Goal: Task Accomplishment & Management: Use online tool/utility

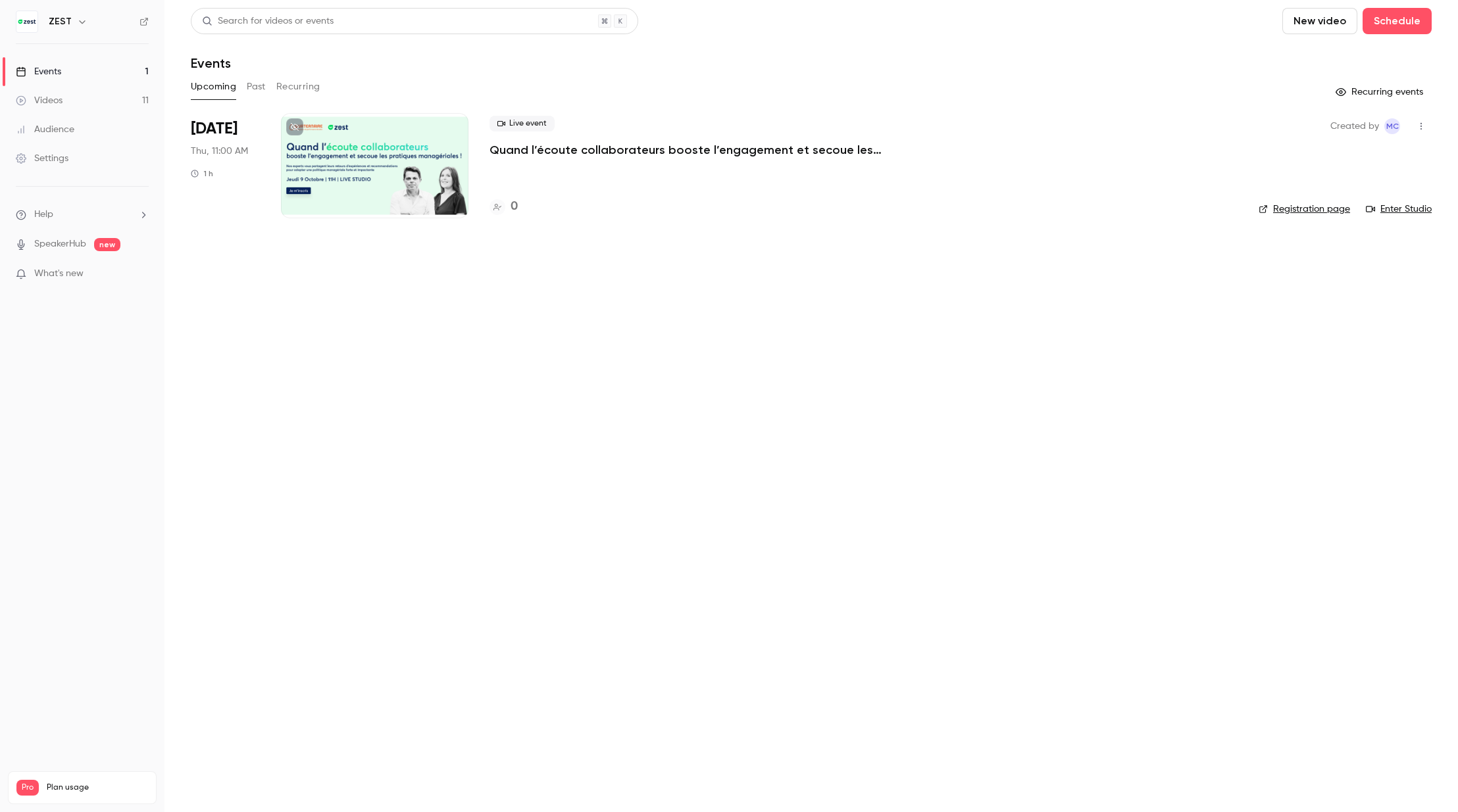
click at [373, 149] on div at bounding box center [374, 166] width 187 height 105
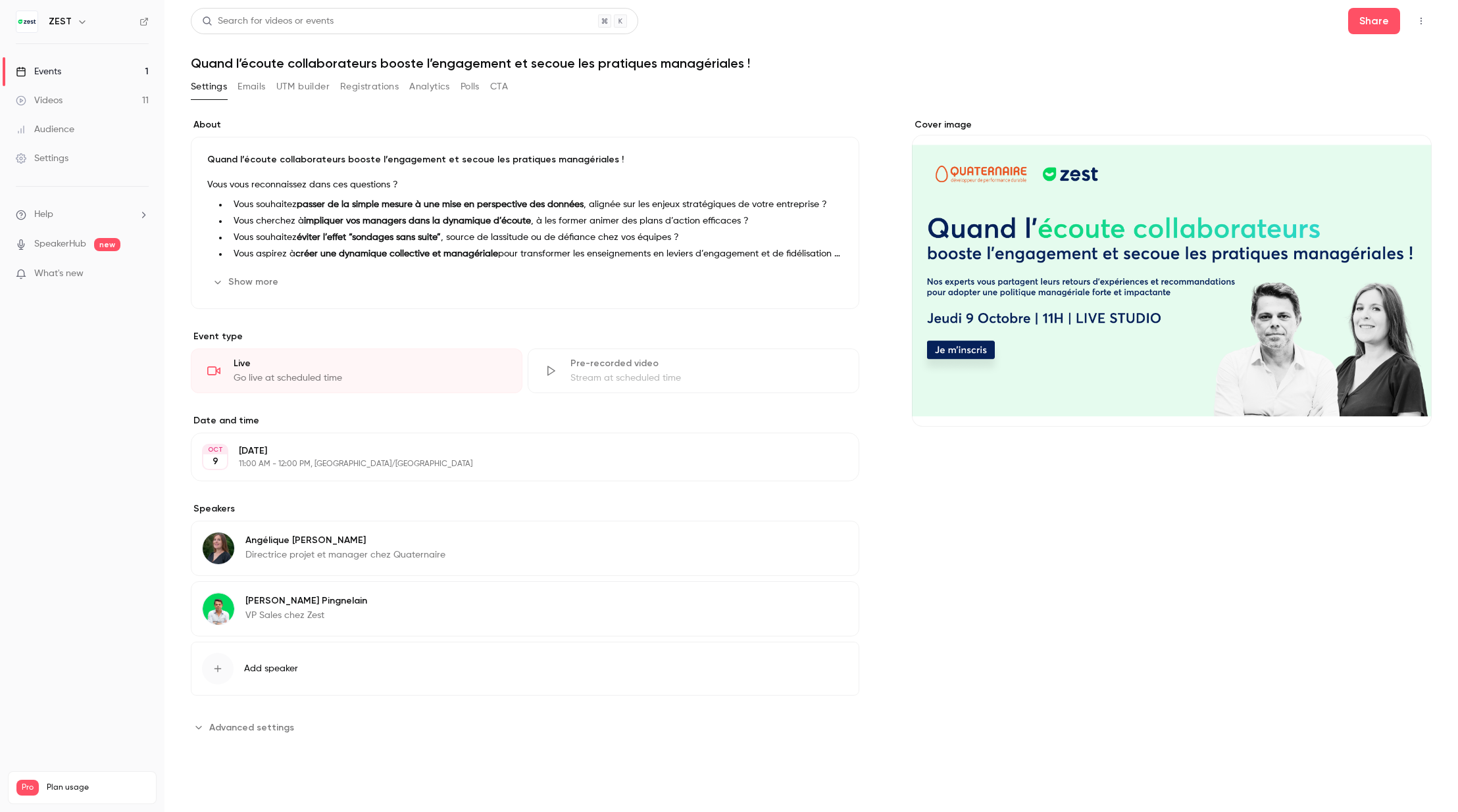
click at [317, 88] on button "UTM builder" at bounding box center [302, 87] width 54 height 21
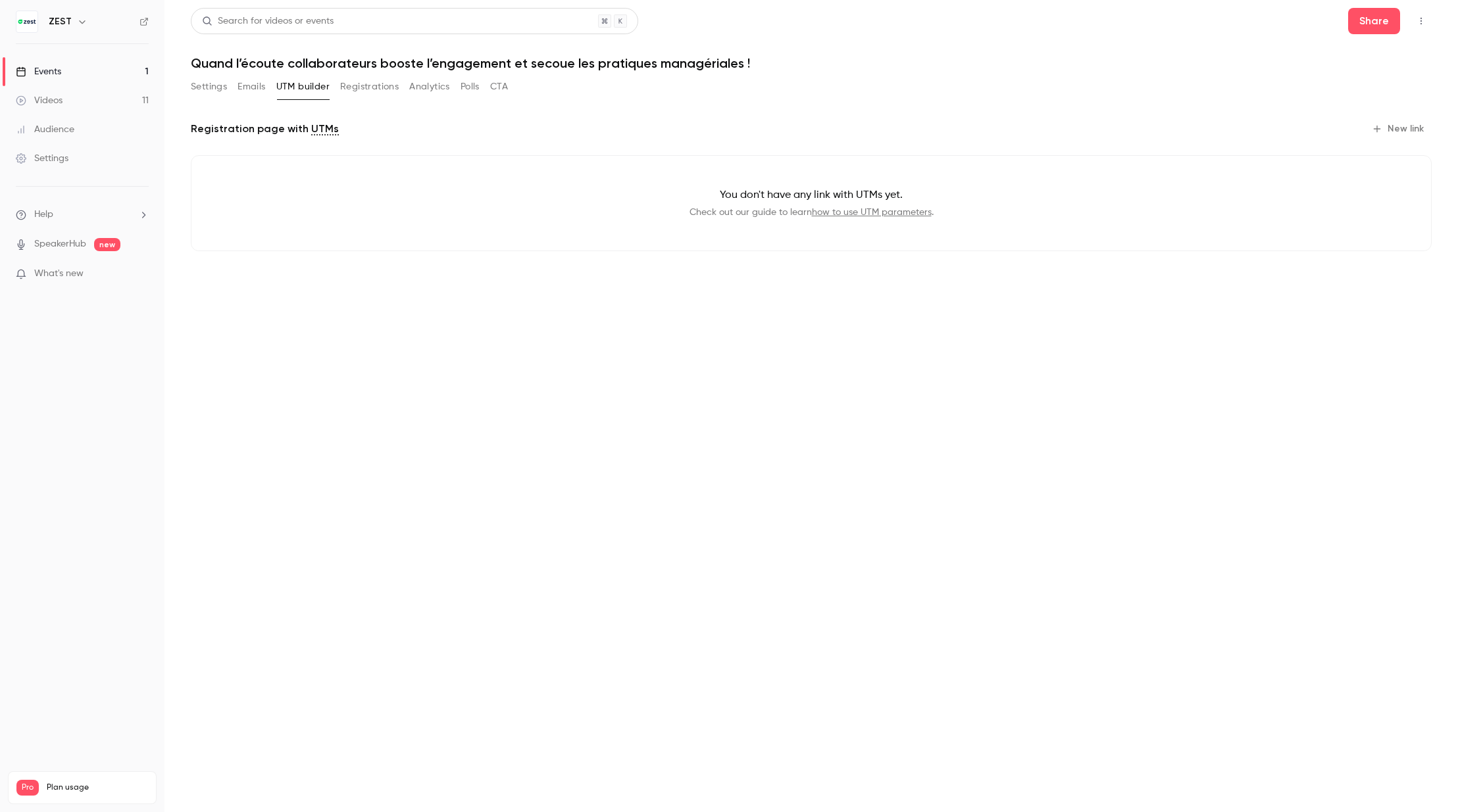
click at [1420, 127] on button "New link" at bounding box center [1399, 129] width 65 height 21
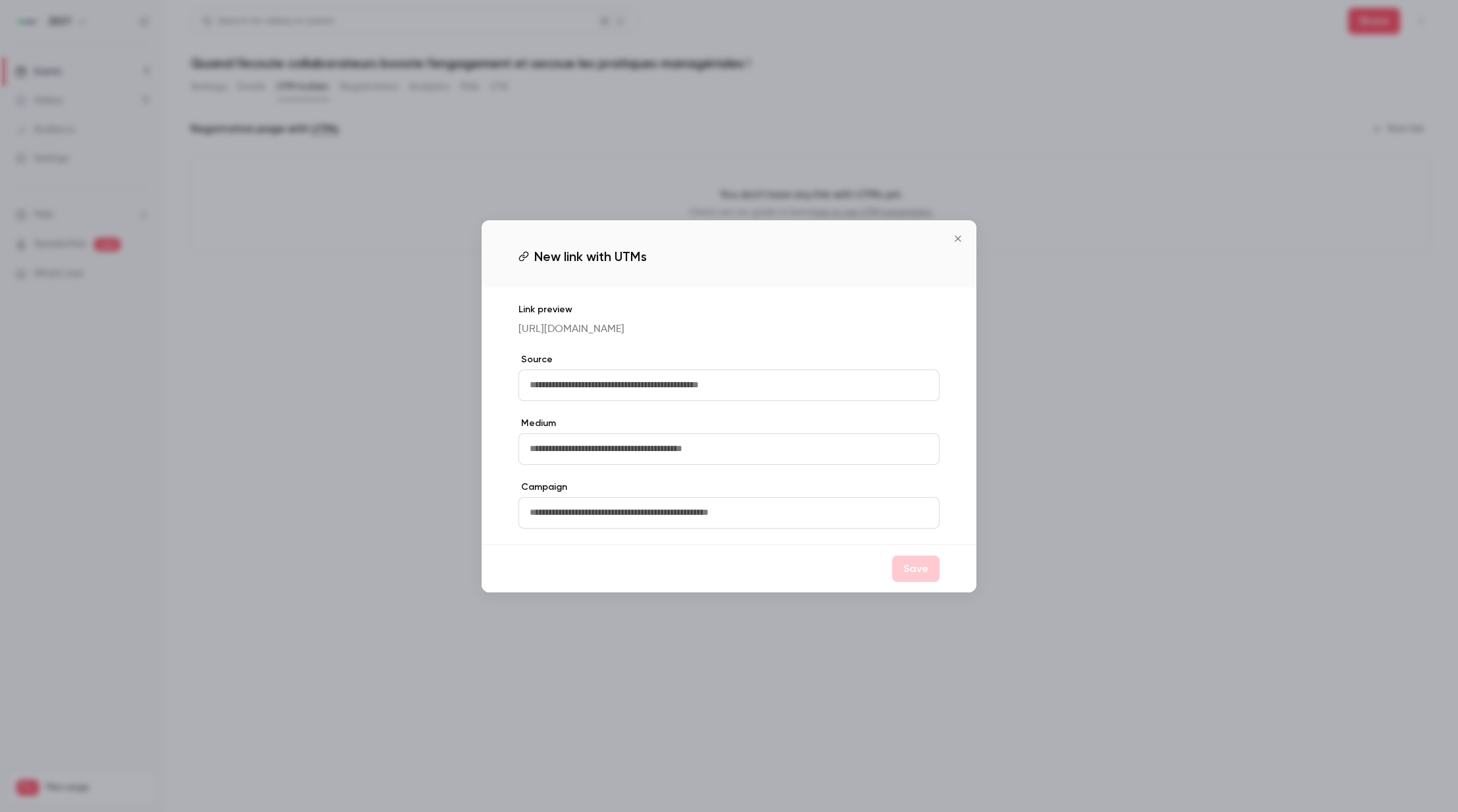
click at [638, 517] on input "text" at bounding box center [729, 513] width 421 height 31
type input "**********"
click at [902, 578] on button "Save" at bounding box center [916, 568] width 48 height 26
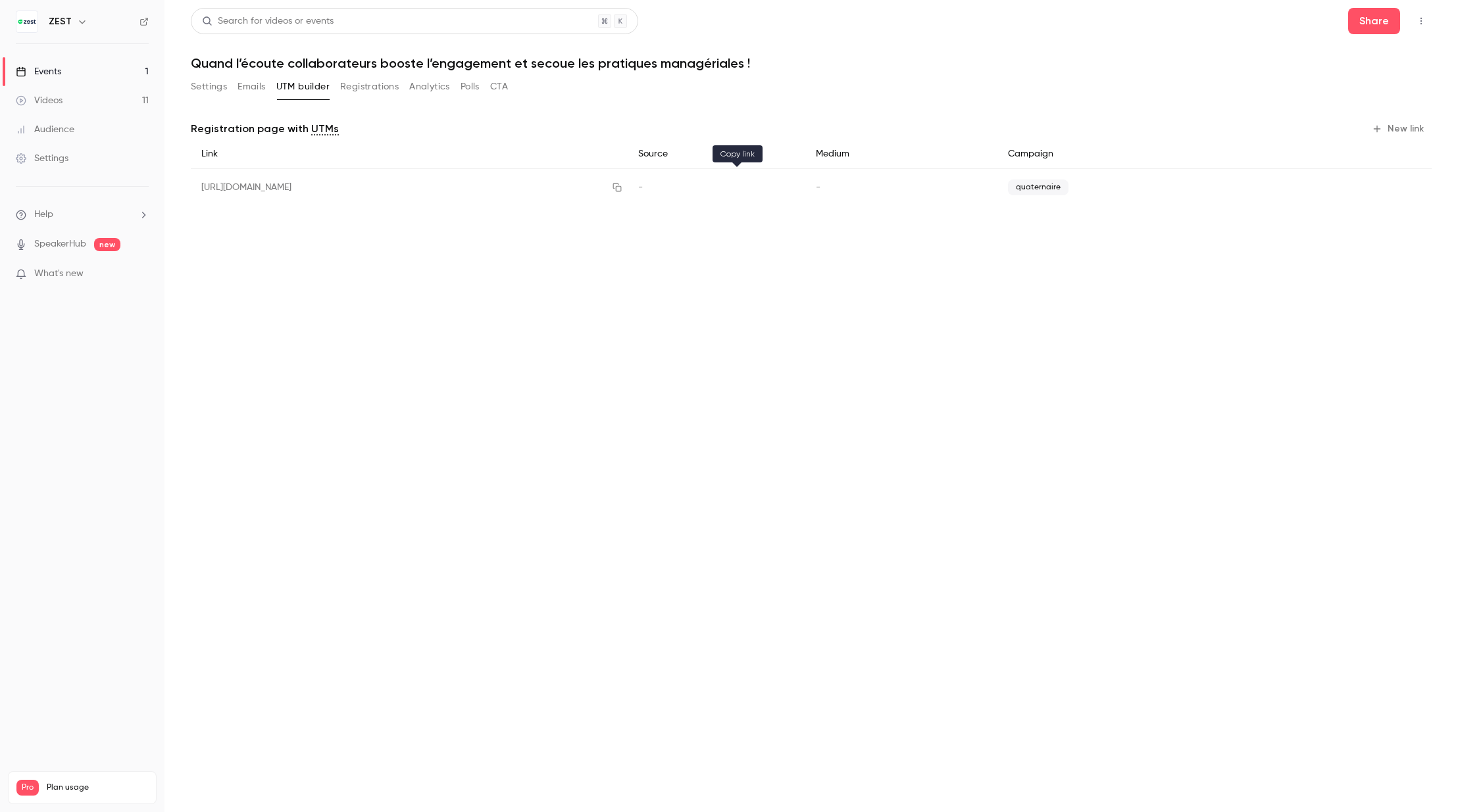
click at [628, 191] on button "button" at bounding box center [617, 187] width 21 height 21
